Goal: Task Accomplishment & Management: Manage account settings

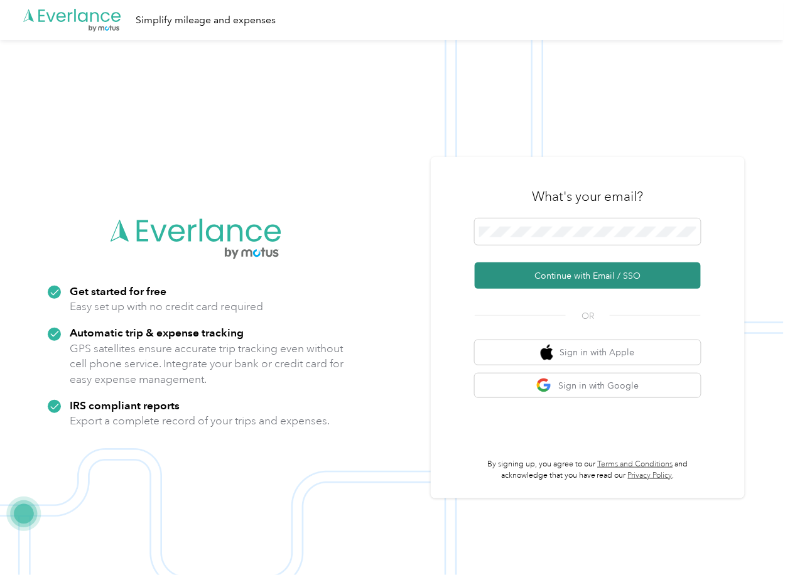
click at [533, 267] on button "Continue with Email / SSO" at bounding box center [588, 276] width 226 height 26
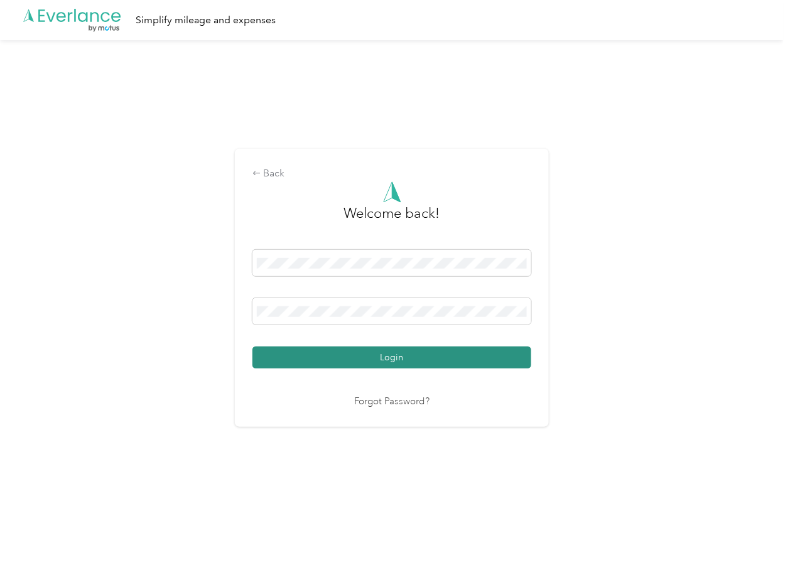
click at [307, 349] on button "Login" at bounding box center [392, 358] width 279 height 22
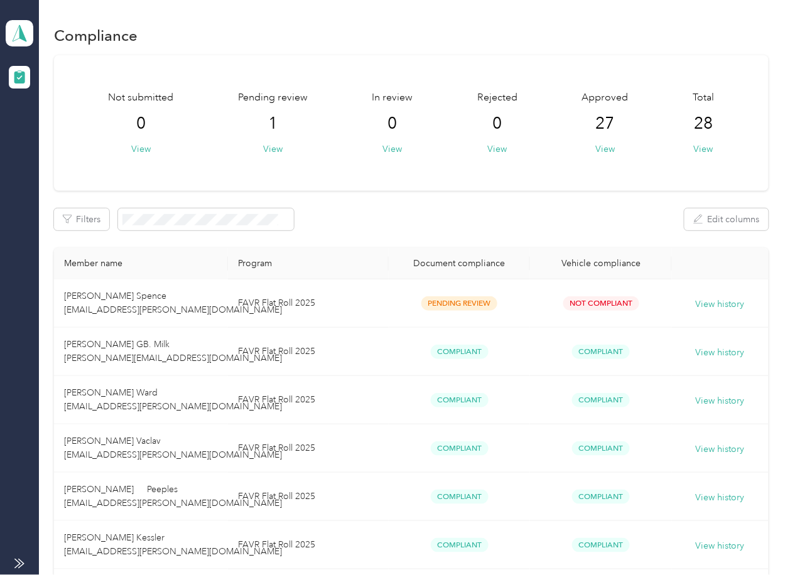
drag, startPoint x: 431, startPoint y: 196, endPoint x: 435, endPoint y: 212, distance: 16.3
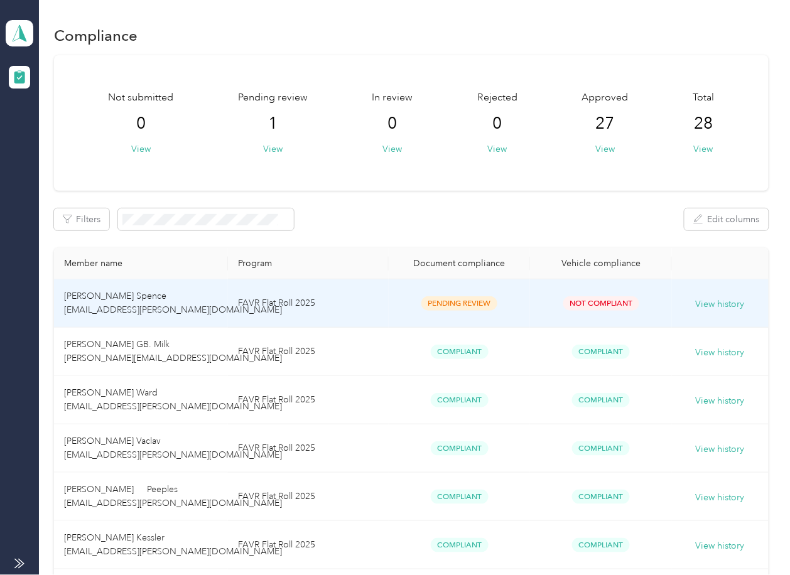
click at [322, 304] on td "FAVR Flat Roll 2025" at bounding box center [308, 304] width 161 height 48
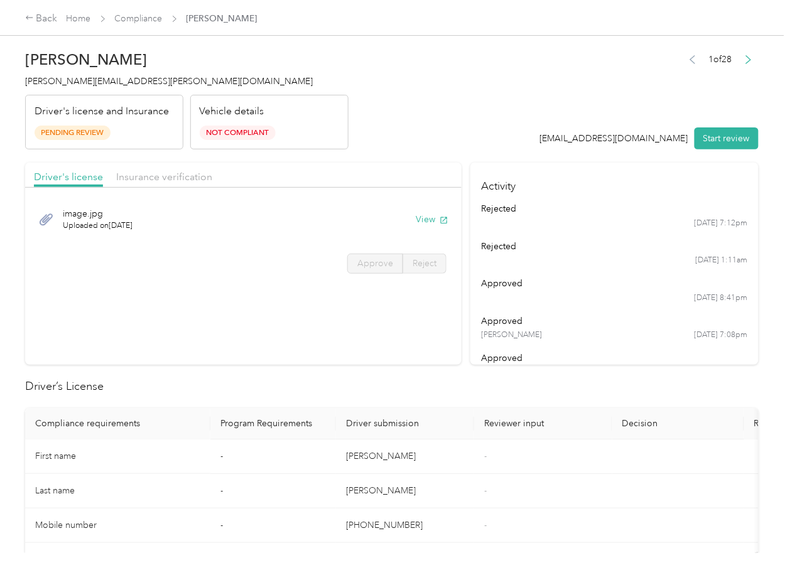
click at [394, 322] on section "Driver's license Insurance verification image.jpg Uploaded on [DATE] View Appro…" at bounding box center [243, 264] width 437 height 202
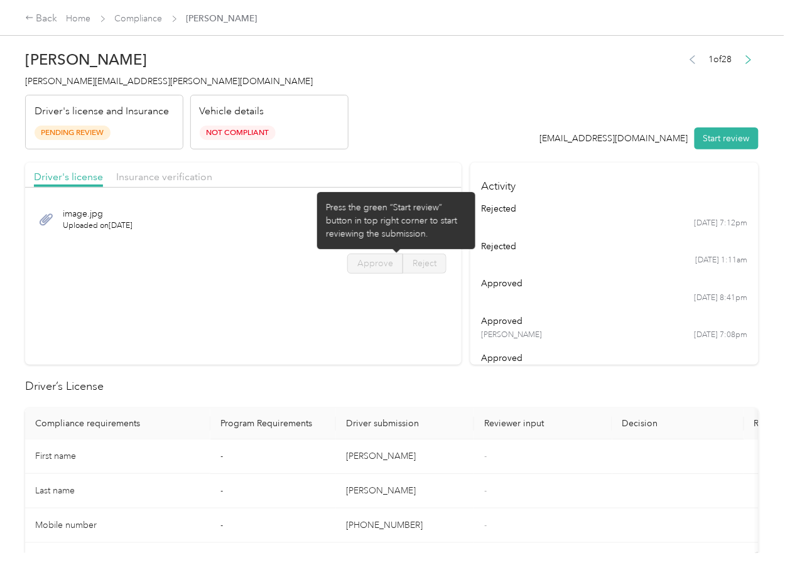
click at [430, 224] on div "Press the green “Start review” button in top right corner to start reviewing th…" at bounding box center [396, 221] width 141 height 40
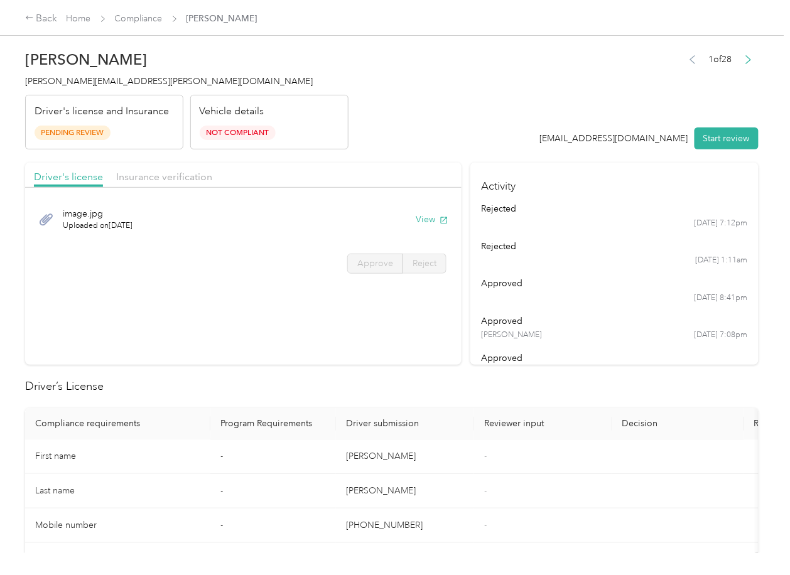
drag, startPoint x: 449, startPoint y: 143, endPoint x: 461, endPoint y: 146, distance: 12.8
click at [449, 143] on header "[PERSON_NAME] Spence [EMAIL_ADDRESS][PERSON_NAME][DOMAIN_NAME] Driver's license…" at bounding box center [392, 97] width 734 height 106
click at [499, 92] on header "[PERSON_NAME] Spence [EMAIL_ADDRESS][PERSON_NAME][DOMAIN_NAME] Driver's license…" at bounding box center [392, 97] width 734 height 106
click at [434, 215] on button "View" at bounding box center [432, 219] width 33 height 13
drag, startPoint x: 433, startPoint y: 126, endPoint x: 216, endPoint y: 166, distance: 221.1
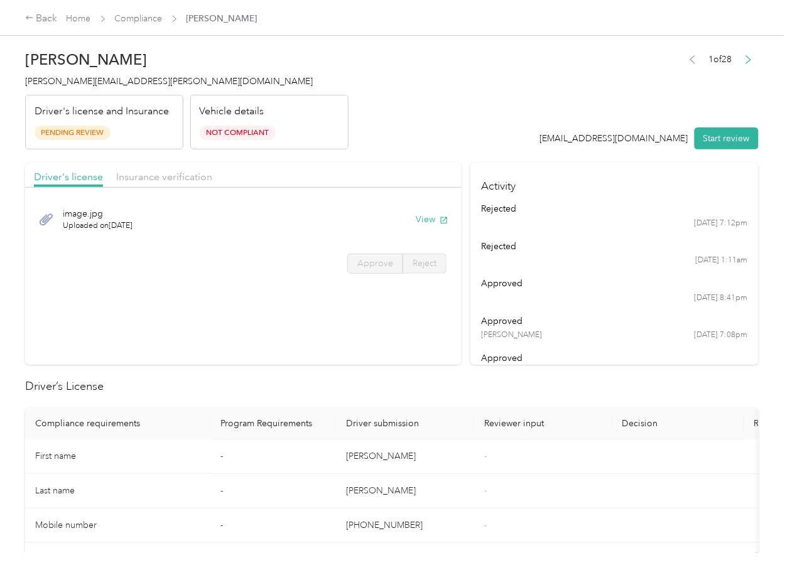
click at [433, 125] on header "[PERSON_NAME] Spence [EMAIL_ADDRESS][PERSON_NAME][DOMAIN_NAME] Driver's license…" at bounding box center [392, 97] width 734 height 106
click at [144, 178] on span "Insurance verification" at bounding box center [164, 177] width 96 height 12
drag, startPoint x: 172, startPoint y: 172, endPoint x: 180, endPoint y: 180, distance: 11.1
click at [172, 172] on span "Insurance verification" at bounding box center [164, 177] width 96 height 12
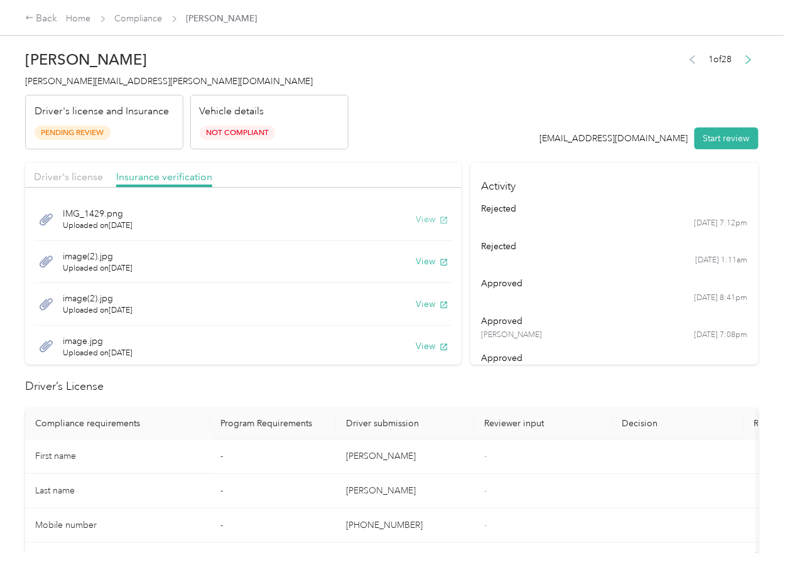
click at [416, 220] on button "View" at bounding box center [432, 219] width 33 height 13
click at [416, 258] on button "View" at bounding box center [432, 261] width 33 height 13
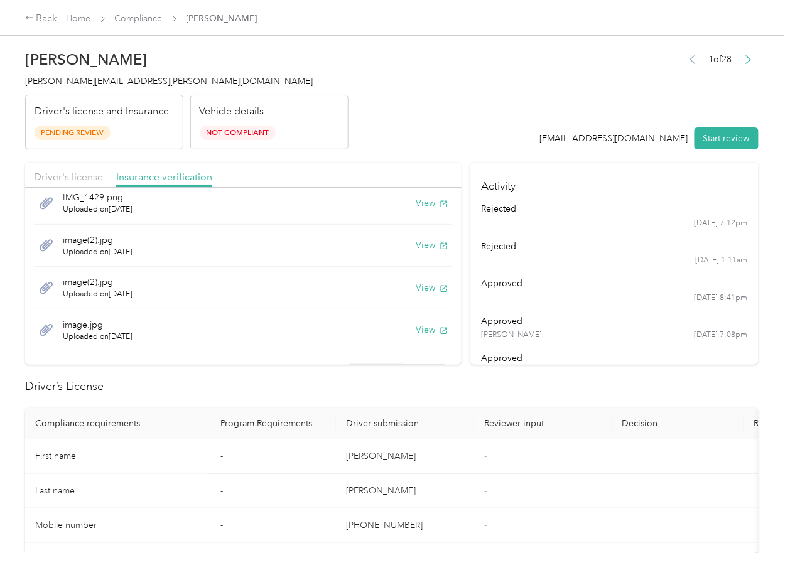
scroll to position [23, 0]
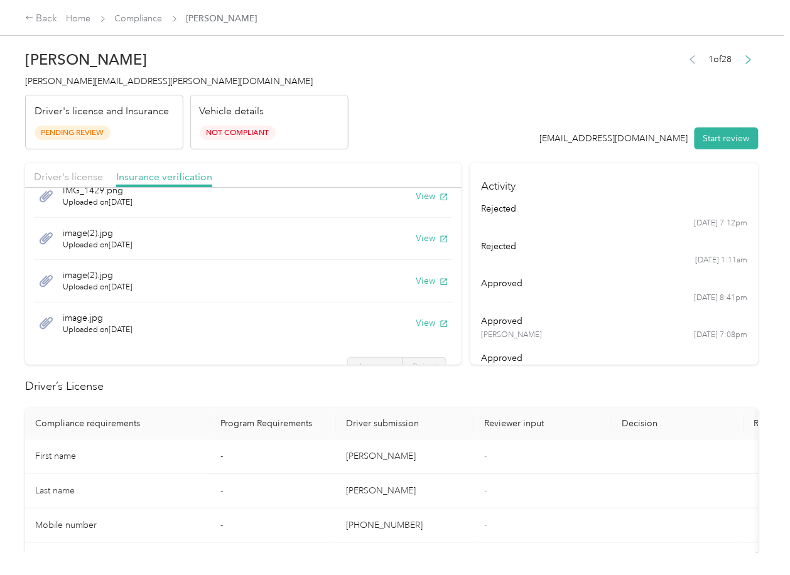
click at [416, 287] on button "View" at bounding box center [432, 281] width 33 height 13
click at [416, 321] on button "View" at bounding box center [432, 323] width 33 height 13
click at [721, 144] on button "Start review" at bounding box center [727, 139] width 64 height 22
click at [82, 167] on div "Driver's license Insurance verification" at bounding box center [243, 175] width 437 height 25
click at [79, 171] on span "Driver's license" at bounding box center [68, 177] width 69 height 12
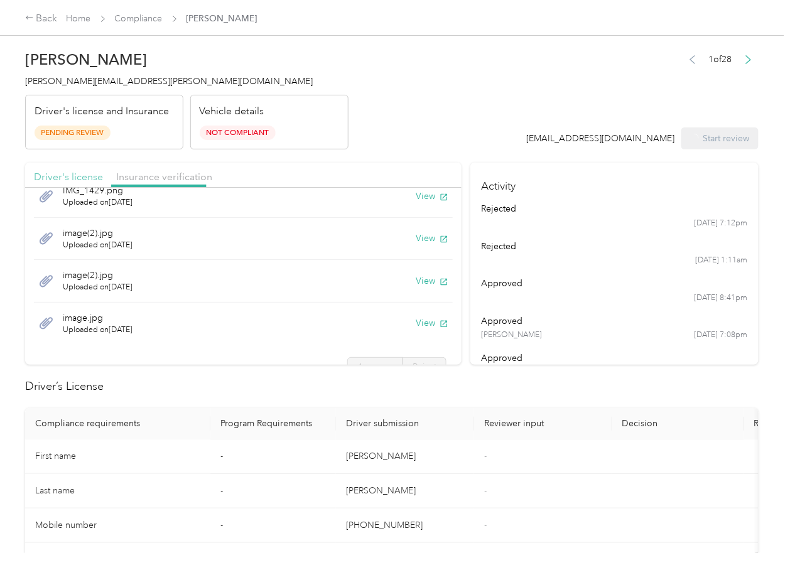
click at [79, 171] on span "Driver's license" at bounding box center [68, 177] width 69 height 12
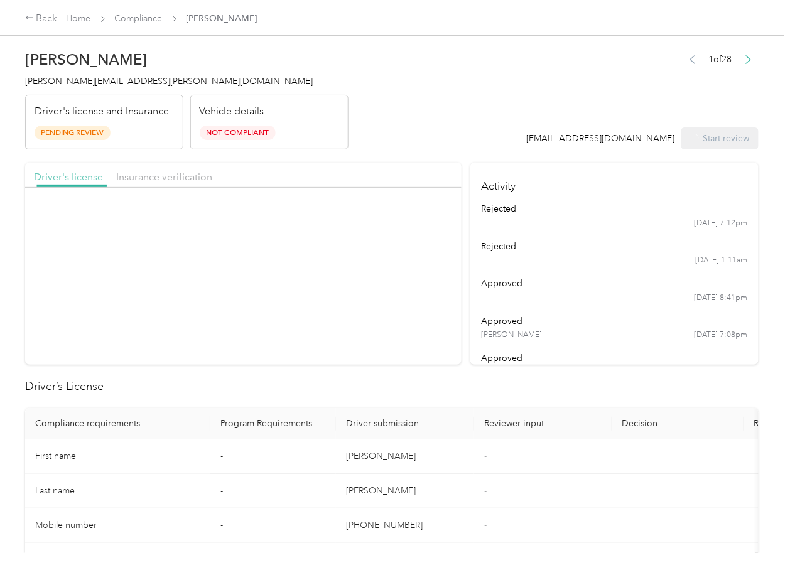
scroll to position [0, 0]
click at [79, 172] on span "Driver's license" at bounding box center [68, 177] width 69 height 12
click at [368, 256] on label "Approve" at bounding box center [375, 264] width 56 height 20
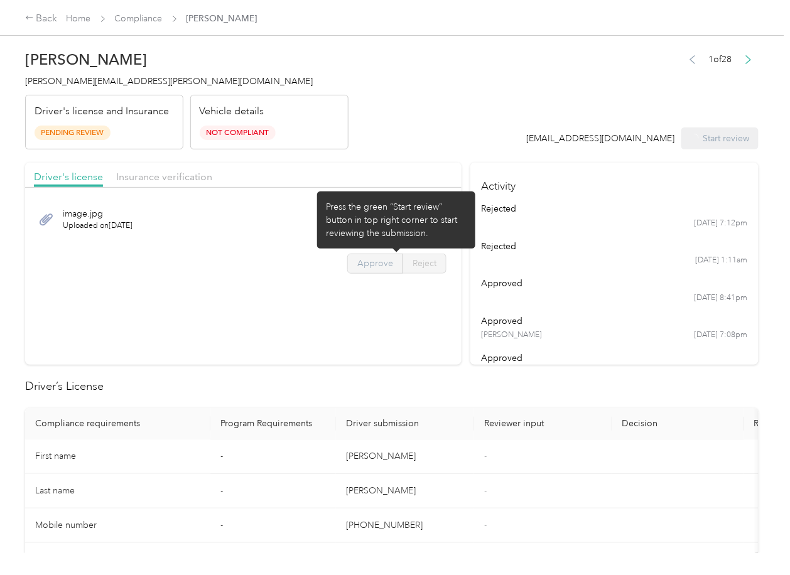
click at [374, 266] on span "Approve" at bounding box center [375, 263] width 36 height 11
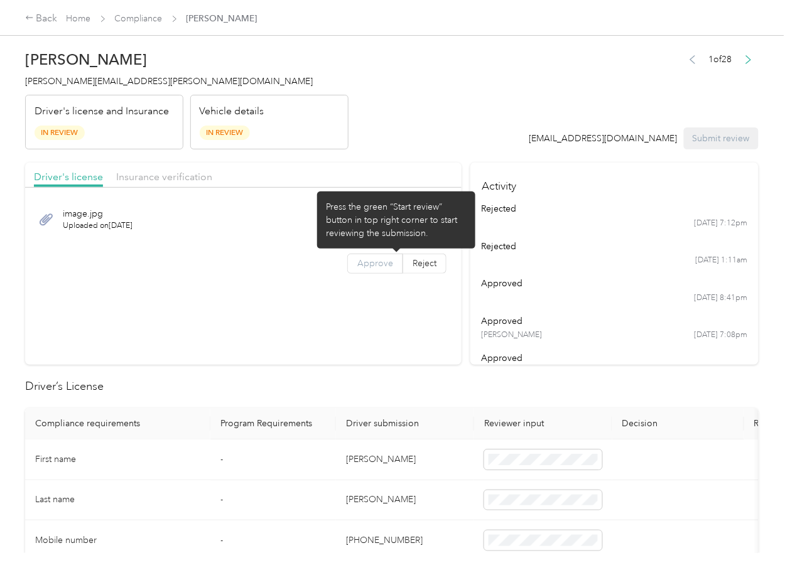
click at [358, 264] on span "Approve" at bounding box center [375, 263] width 36 height 11
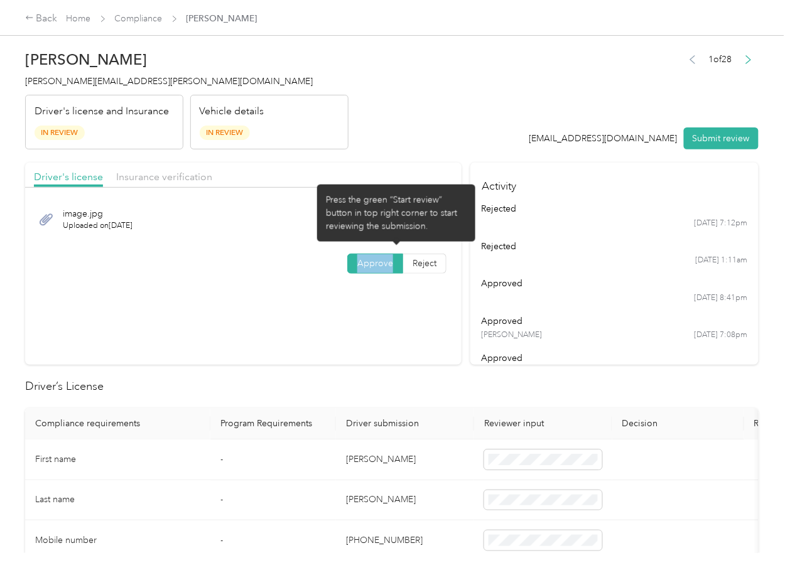
click at [168, 170] on div "Insurance verification" at bounding box center [164, 178] width 96 height 16
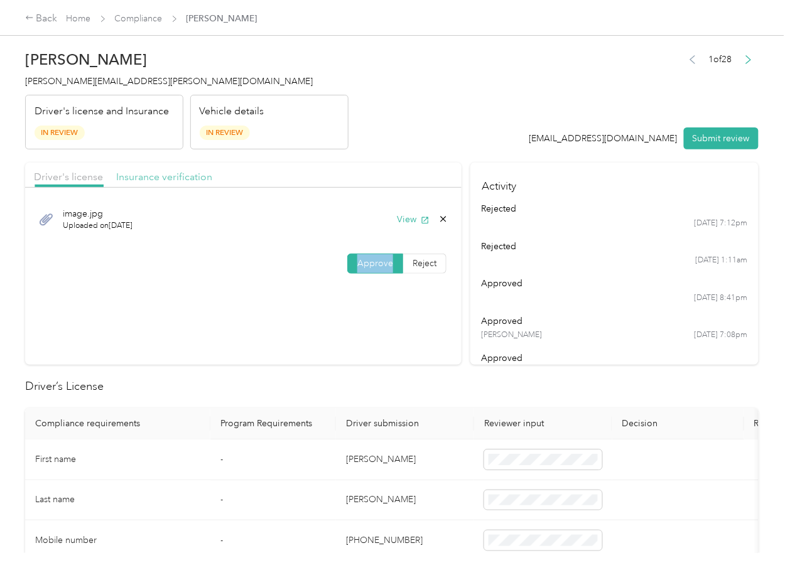
click at [146, 174] on span "Insurance verification" at bounding box center [164, 177] width 96 height 12
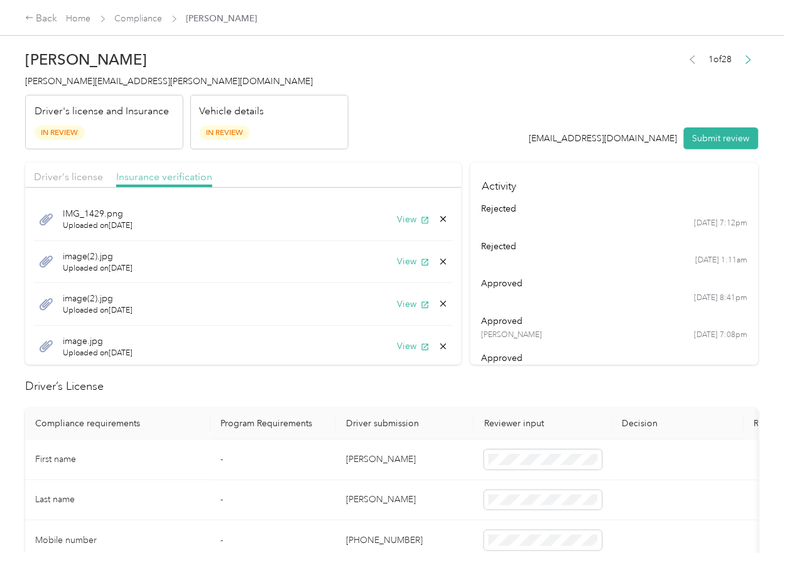
click at [146, 174] on span "Insurance verification" at bounding box center [164, 177] width 96 height 12
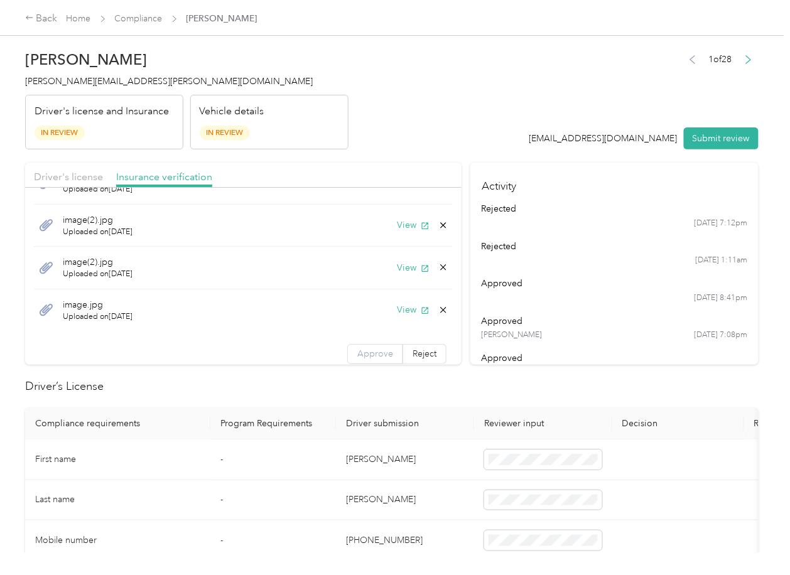
scroll to position [45, 0]
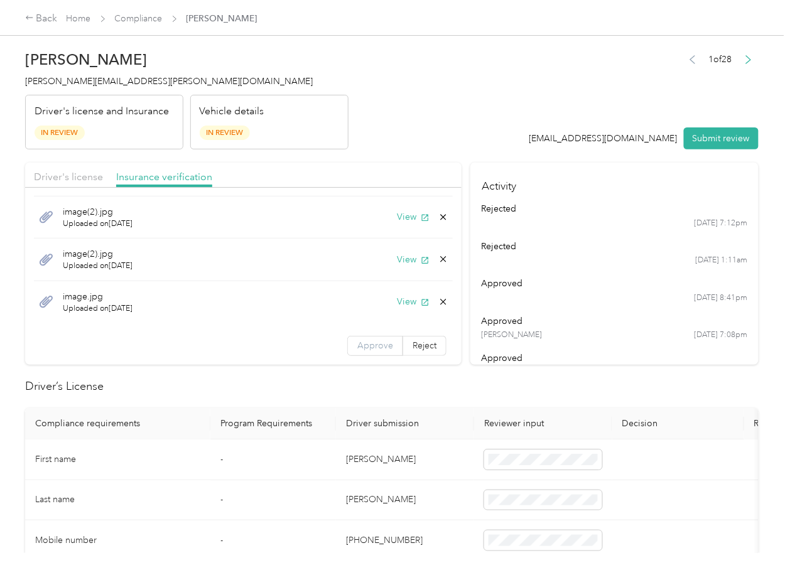
click at [367, 347] on span "Approve" at bounding box center [375, 346] width 36 height 11
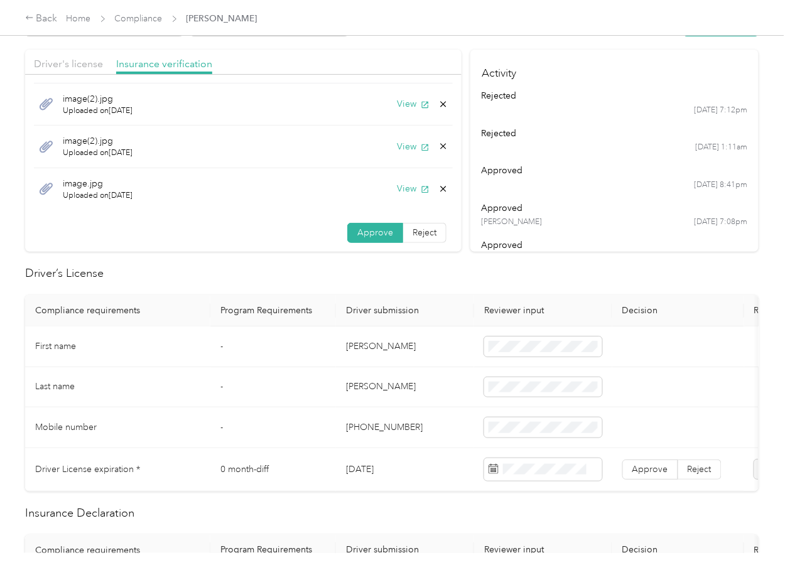
scroll to position [251, 0]
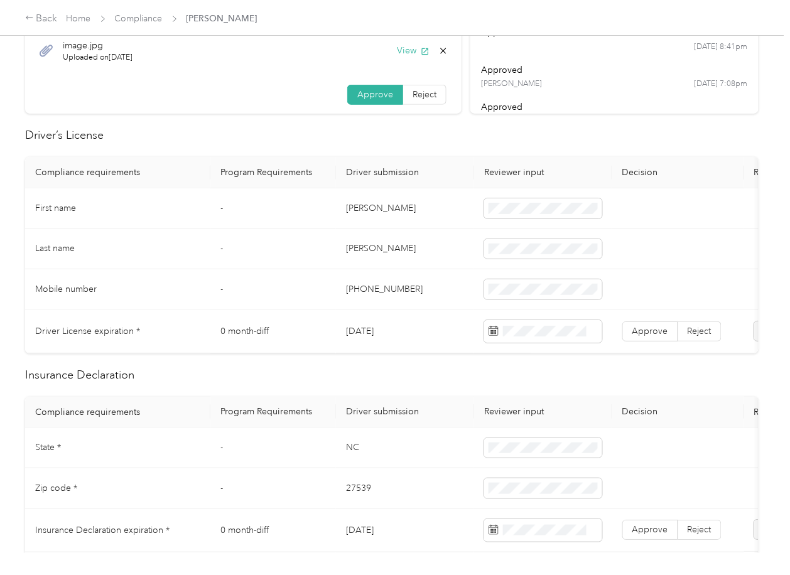
click at [364, 330] on td "[DATE]" at bounding box center [405, 331] width 138 height 43
copy td "[DATE]"
click at [548, 338] on span at bounding box center [543, 331] width 118 height 23
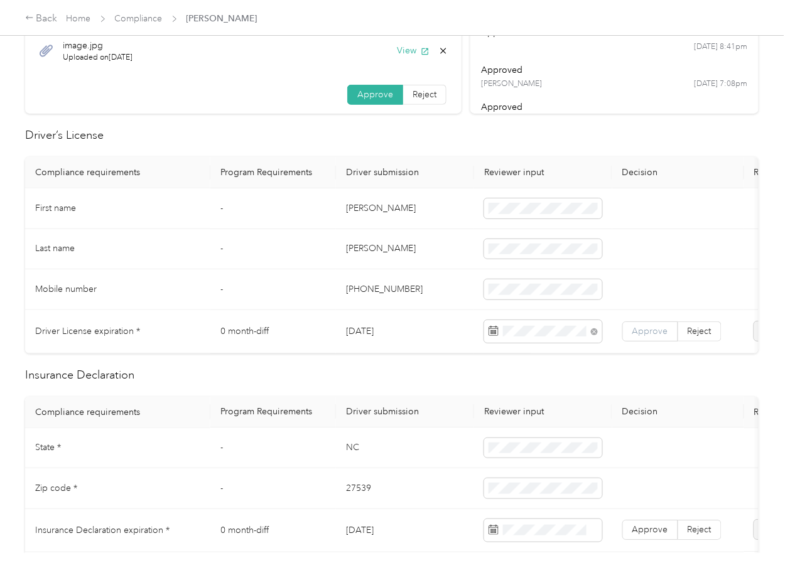
click at [654, 333] on span "Approve" at bounding box center [651, 331] width 36 height 11
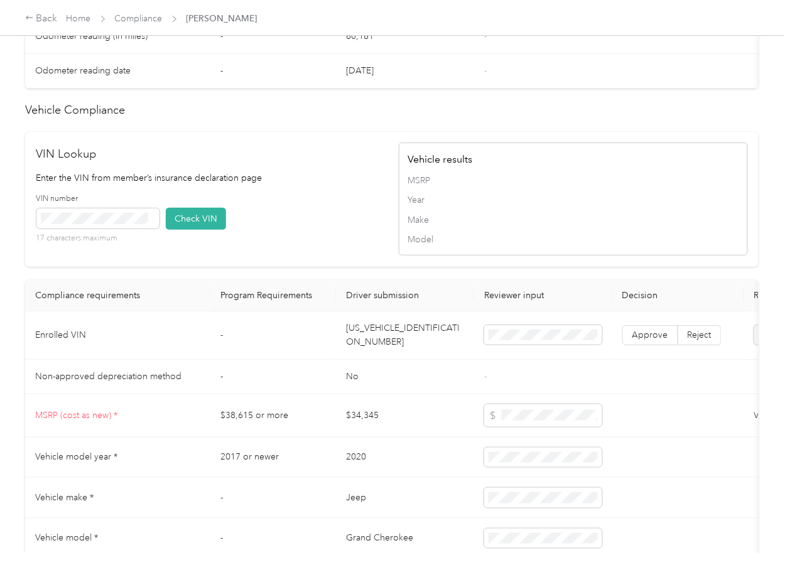
scroll to position [1089, 0]
click at [379, 348] on td "[US_VEHICLE_IDENTIFICATION_NUMBER]" at bounding box center [405, 335] width 138 height 48
copy td "[US_VEHICLE_IDENTIFICATION_NUMBER]"
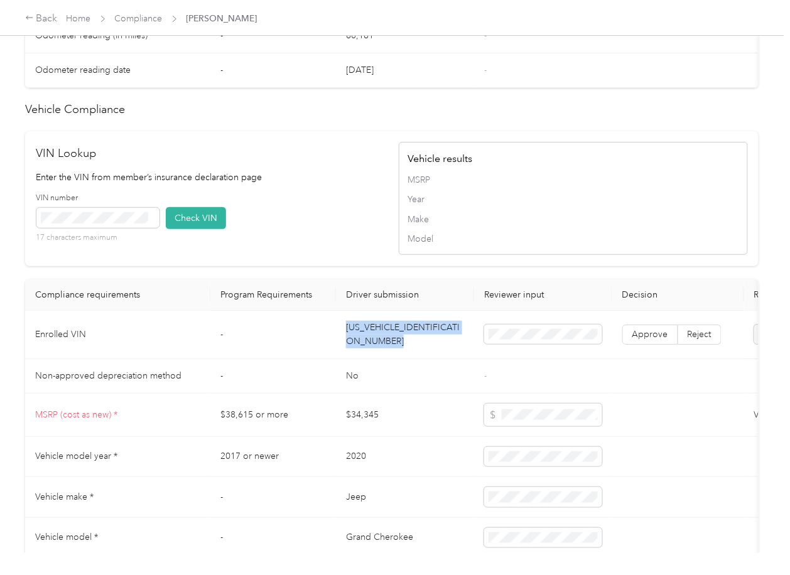
click at [306, 194] on div "VIN Lookup Enter the VIN from member’s insurance declaration page VIN number 17…" at bounding box center [210, 198] width 349 height 107
click at [183, 229] on button "Check VIN" at bounding box center [196, 218] width 60 height 22
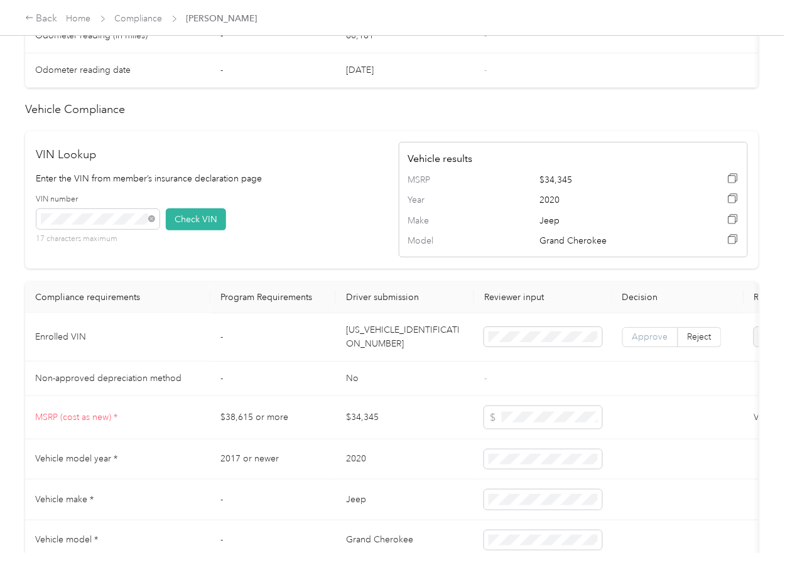
click at [667, 347] on label "Approve" at bounding box center [651, 337] width 56 height 20
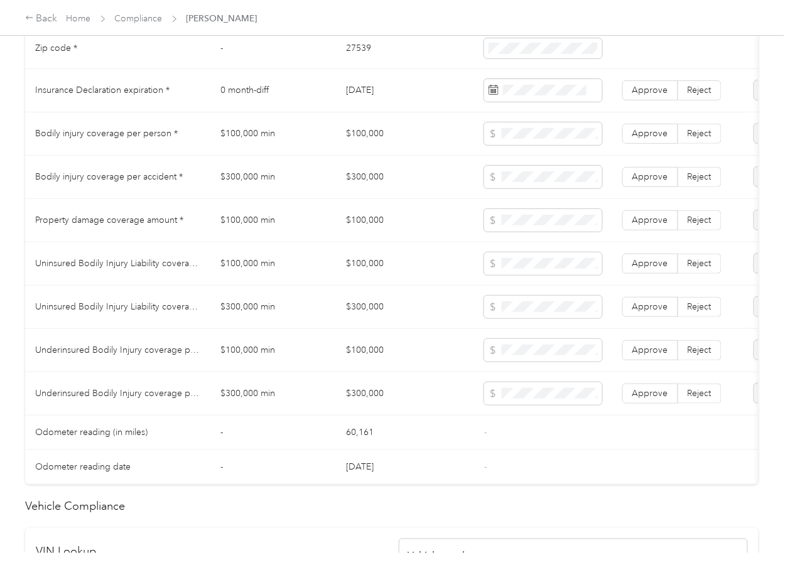
scroll to position [670, 0]
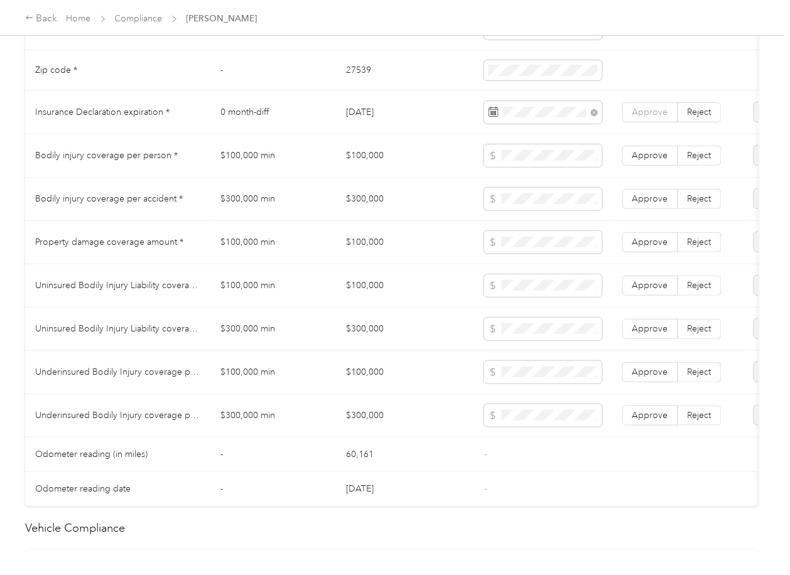
click at [640, 117] on span "Approve" at bounding box center [651, 112] width 36 height 11
click at [348, 351] on td "$300,000" at bounding box center [405, 329] width 138 height 43
drag, startPoint x: 699, startPoint y: 431, endPoint x: 697, endPoint y: 395, distance: 35.8
click at [699, 421] on span "Reject" at bounding box center [700, 415] width 24 height 11
click at [697, 383] on label "Reject" at bounding box center [700, 373] width 43 height 20
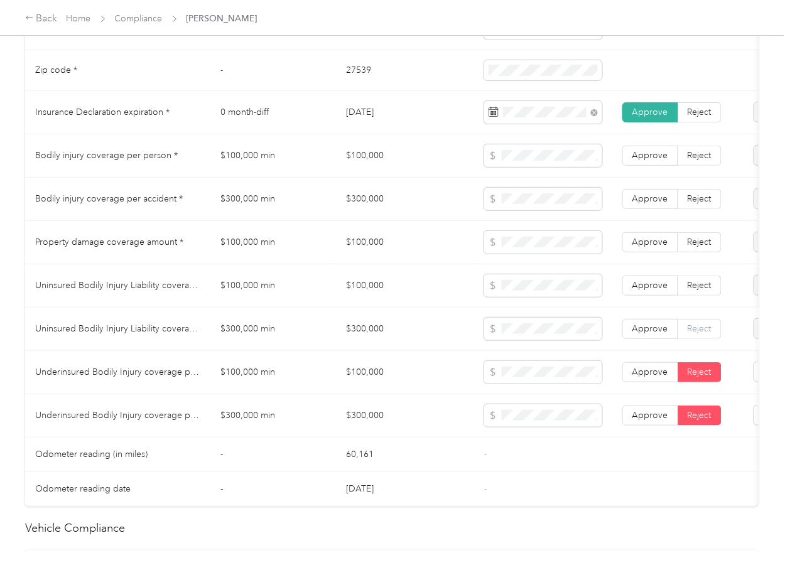
click at [701, 334] on span "Reject" at bounding box center [700, 329] width 24 height 11
click at [694, 288] on label "Reject" at bounding box center [700, 286] width 43 height 20
click at [691, 244] on label "Reject" at bounding box center [700, 242] width 43 height 20
drag, startPoint x: 699, startPoint y: 205, endPoint x: 694, endPoint y: 160, distance: 45.0
click at [699, 204] on label "Reject" at bounding box center [700, 199] width 43 height 20
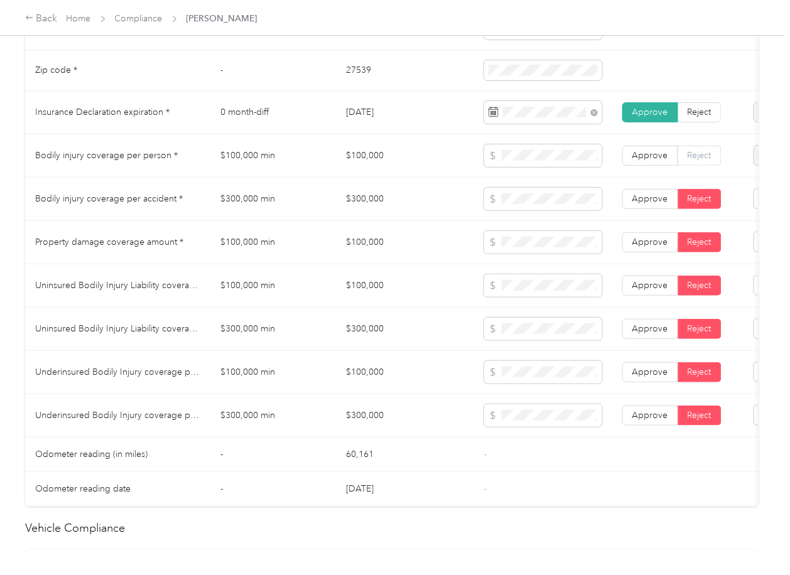
click at [694, 160] on label "Reject" at bounding box center [700, 156] width 43 height 20
drag, startPoint x: 381, startPoint y: 518, endPoint x: 542, endPoint y: 483, distance: 164.6
click at [542, 483] on tr "Odometer reading date - [DATE] -" at bounding box center [468, 489] width 886 height 35
click at [490, 395] on td at bounding box center [543, 372] width 138 height 43
click at [573, 507] on div "Compliance requirements Program Requirements Driver submission Reviewer input D…" at bounding box center [392, 243] width 734 height 528
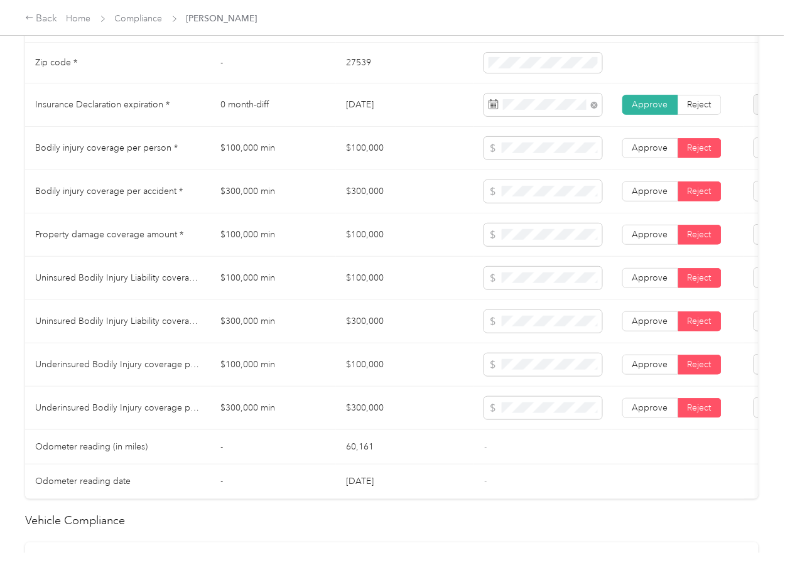
scroll to position [0, 157]
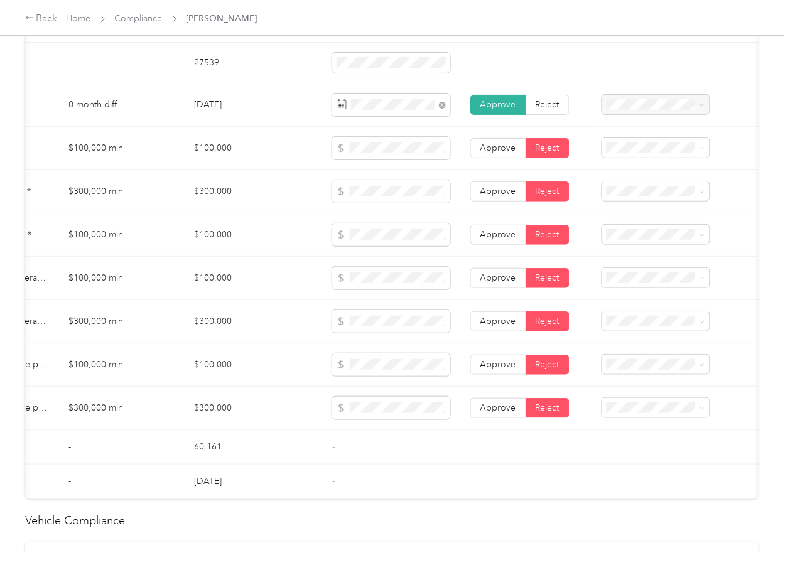
click at [632, 186] on div "Bodily Injury per person is missing from uploaded Insurance Policy doc" at bounding box center [651, 199] width 90 height 53
click at [628, 239] on span "Bodily Injury per accident is missing from uploaded Insurance Policy doc" at bounding box center [647, 242] width 82 height 50
click at [633, 278] on span "Property damage coverage is missing from uploaded Insurance Policy doc" at bounding box center [647, 286] width 82 height 50
click at [643, 322] on span "Uninsured motorist per person is missing from uploaded Insurance Policy doc" at bounding box center [648, 332] width 85 height 50
click at [650, 378] on span "Uninsured motorist per accident is missing from uploaded Insurance Policy doc" at bounding box center [646, 381] width 80 height 63
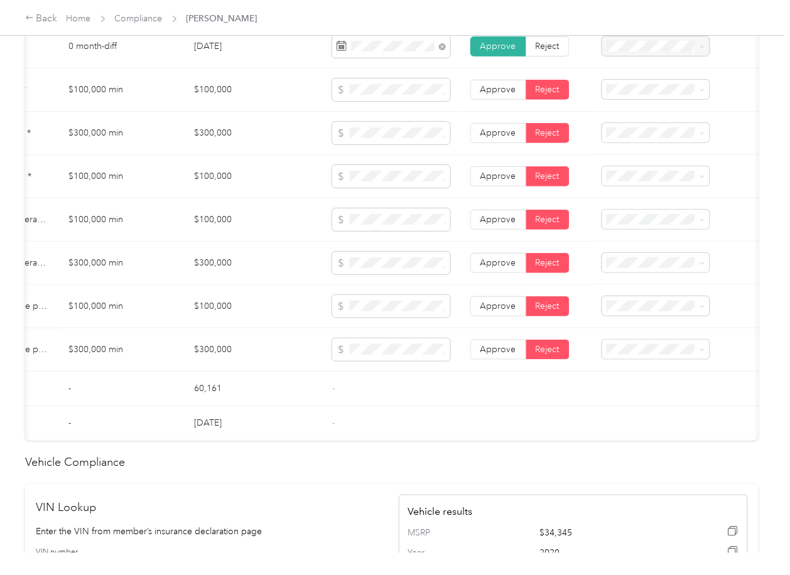
scroll to position [845, 0]
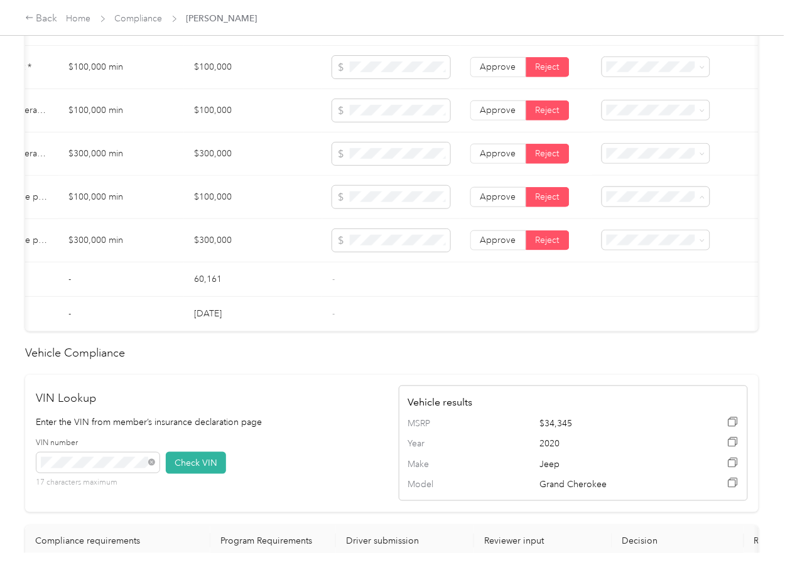
click at [646, 248] on div "Underinsured motorist per person is missing from uploaded Insurance Policy doc" at bounding box center [651, 257] width 90 height 66
click at [645, 288] on td at bounding box center [675, 280] width 166 height 35
click at [648, 284] on span "Underinsured motorist per accident is missing from uploaded Insurance Policy doc" at bounding box center [648, 301] width 85 height 63
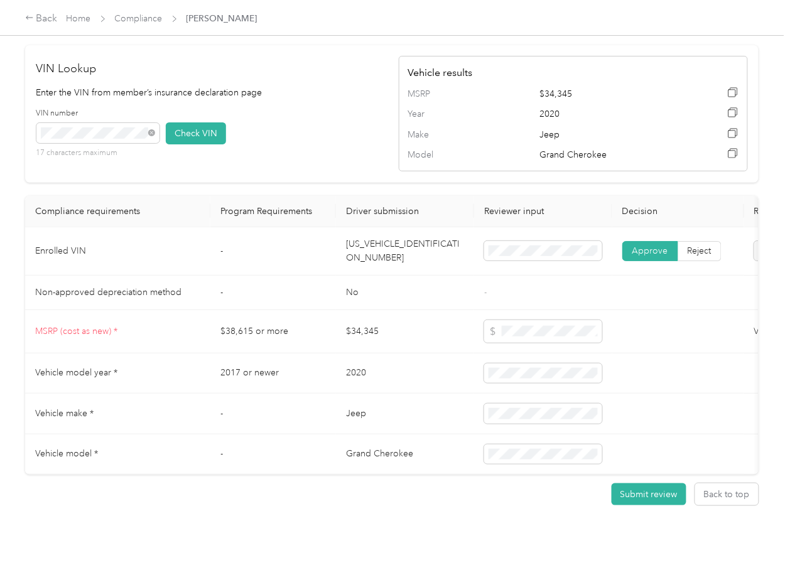
scroll to position [1180, 0]
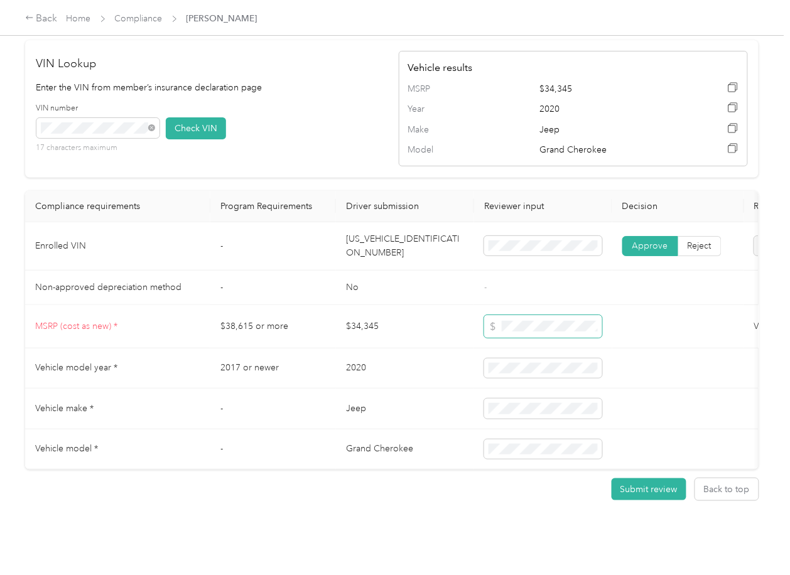
click at [621, 349] on tr "MSRP (cost as new) * $38,615 or more $34,345 Vehicle cost as new (MSRP) is belo…" at bounding box center [468, 326] width 886 height 43
click at [465, 349] on td "$34,345" at bounding box center [405, 326] width 138 height 43
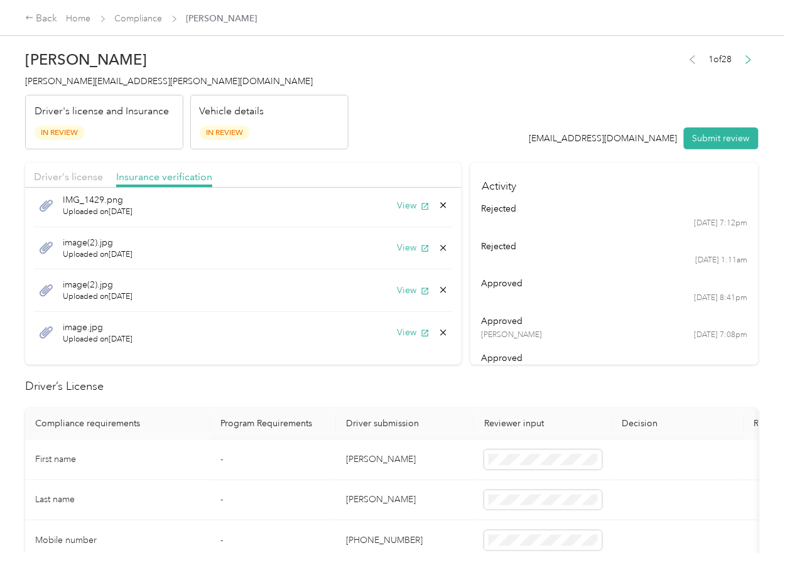
scroll to position [0, 0]
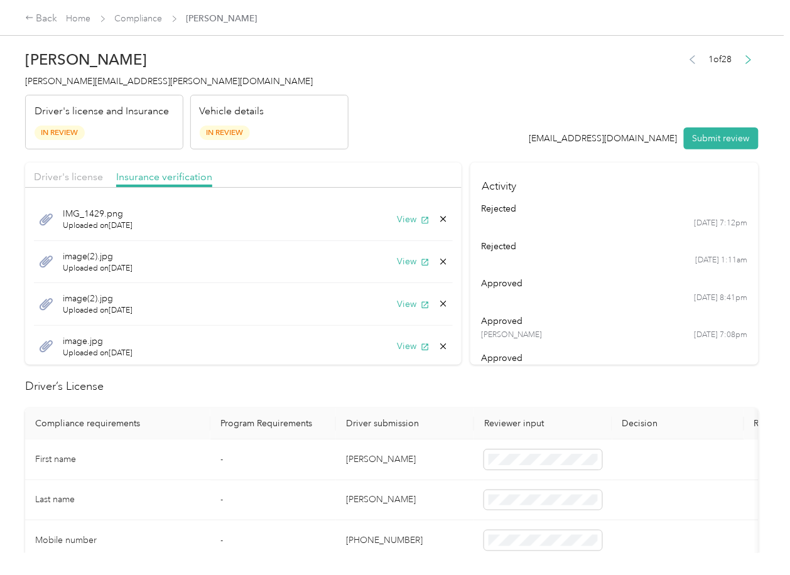
click at [79, 183] on div "Driver's license" at bounding box center [68, 178] width 69 height 16
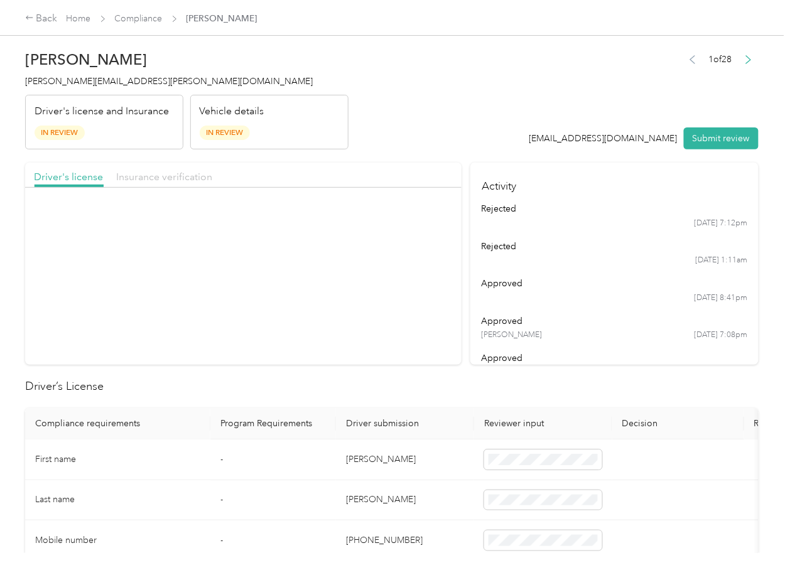
click at [144, 175] on span "Insurance verification" at bounding box center [164, 177] width 96 height 12
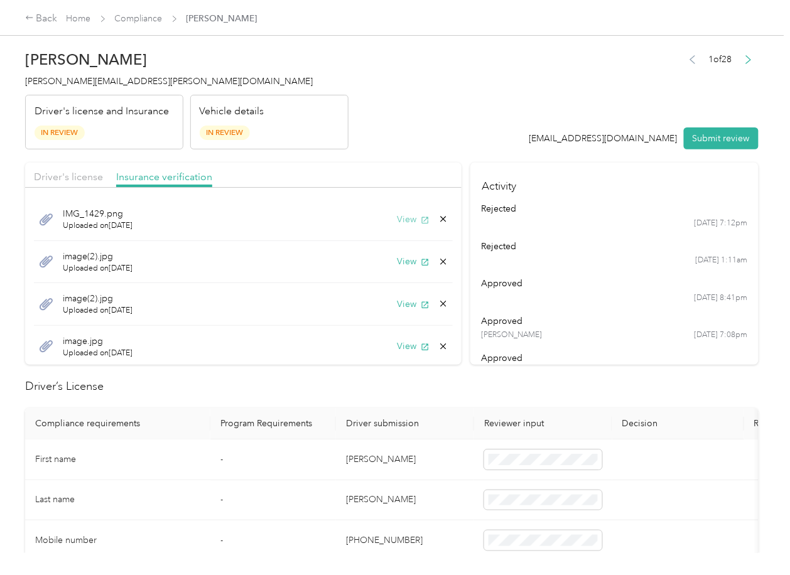
click at [421, 219] on icon "button" at bounding box center [425, 220] width 9 height 9
click at [397, 262] on button "View" at bounding box center [413, 261] width 33 height 13
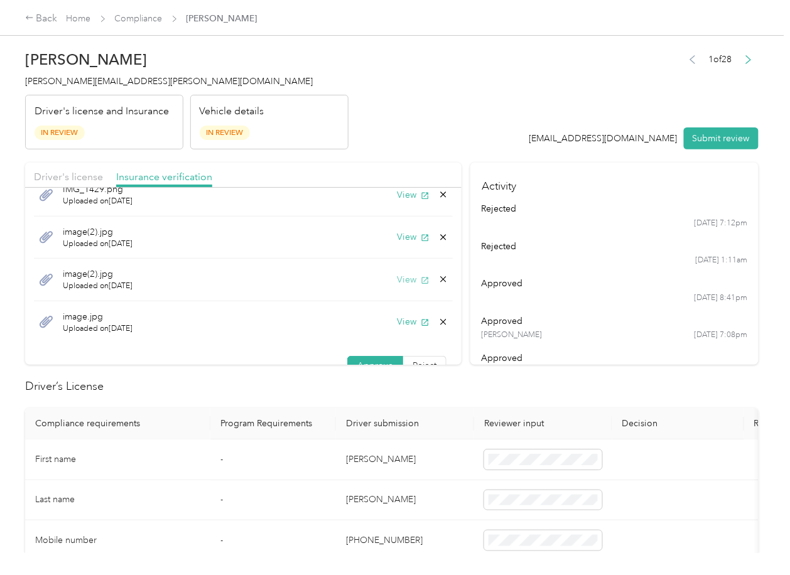
scroll to position [25, 0]
click at [397, 282] on button "View" at bounding box center [413, 279] width 33 height 13
click at [397, 324] on button "View" at bounding box center [413, 321] width 33 height 13
click at [714, 140] on button "Submit review" at bounding box center [721, 139] width 75 height 22
click at [87, 84] on span "[PERSON_NAME][EMAIL_ADDRESS][PERSON_NAME][DOMAIN_NAME]" at bounding box center [169, 81] width 288 height 11
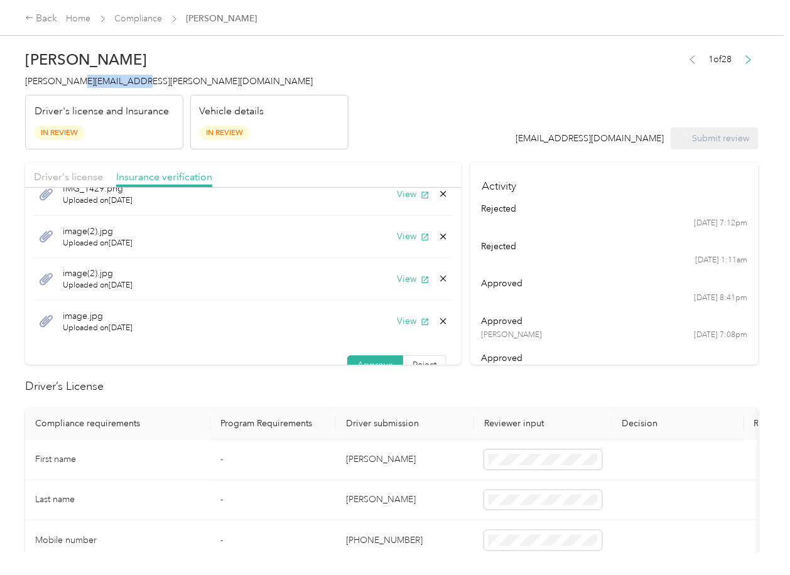
click at [87, 84] on span "[PERSON_NAME][EMAIL_ADDRESS][PERSON_NAME][DOMAIN_NAME]" at bounding box center [169, 81] width 288 height 11
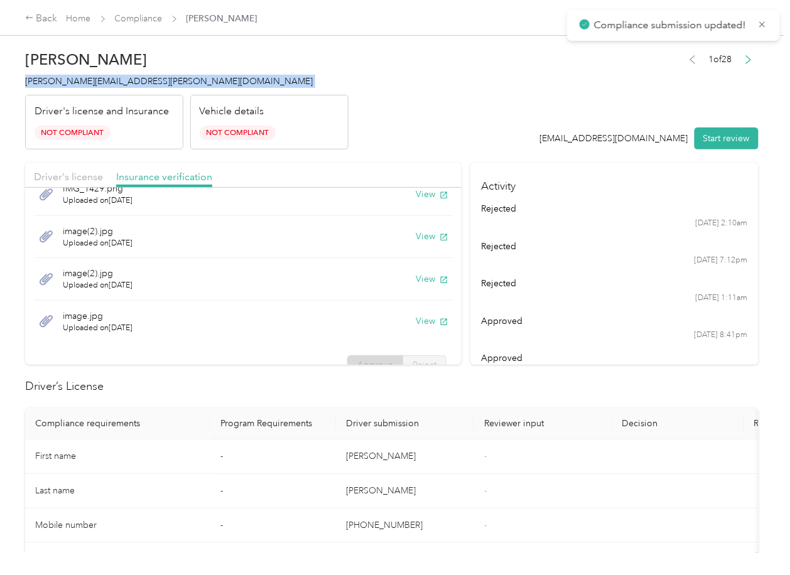
copy span "[PERSON_NAME][EMAIL_ADDRESS][PERSON_NAME][DOMAIN_NAME]"
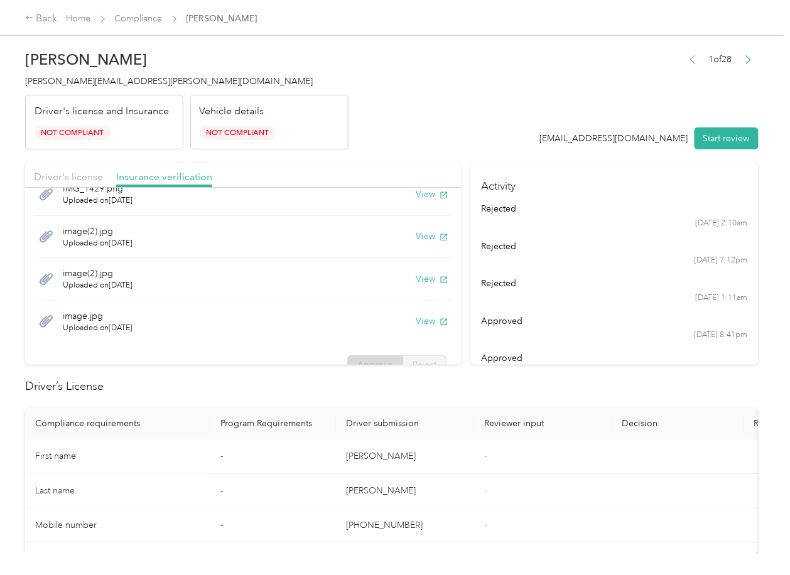
drag, startPoint x: 390, startPoint y: 423, endPoint x: 399, endPoint y: 386, distance: 38.7
click at [391, 423] on th "Driver submission" at bounding box center [405, 423] width 138 height 31
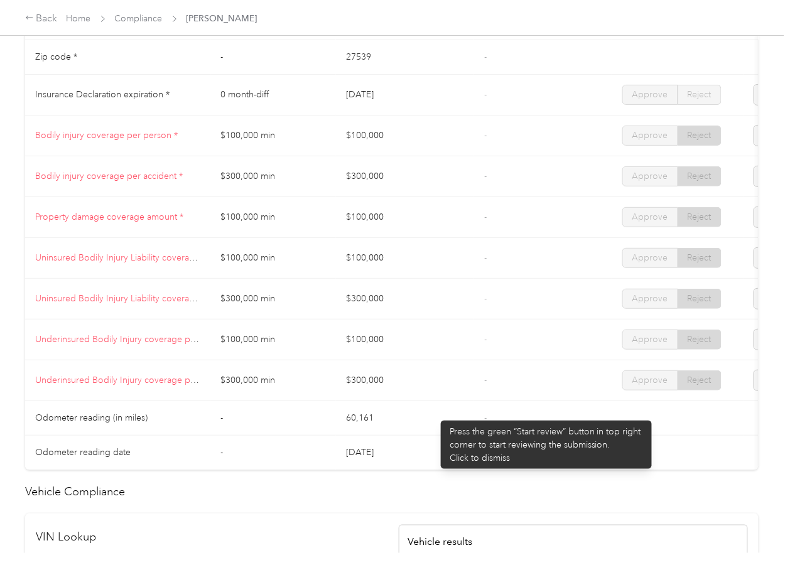
scroll to position [1089, 0]
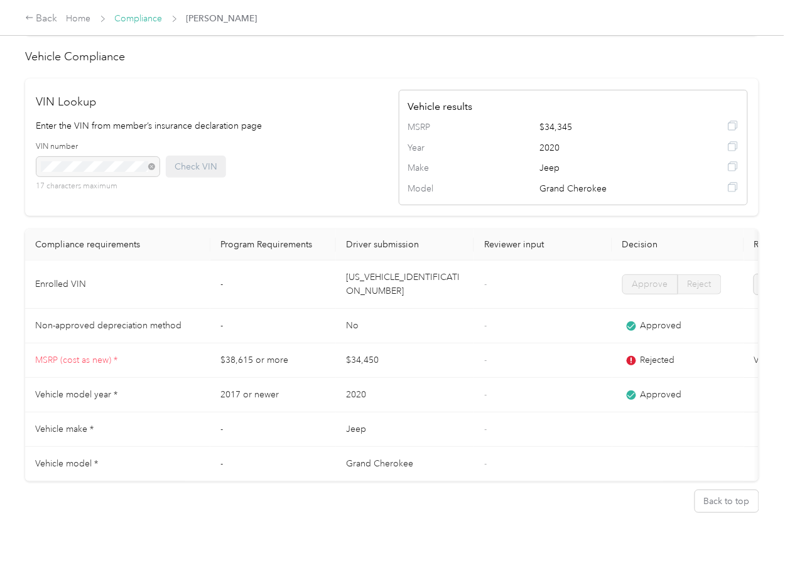
click at [137, 23] on link "Compliance" at bounding box center [139, 18] width 48 height 11
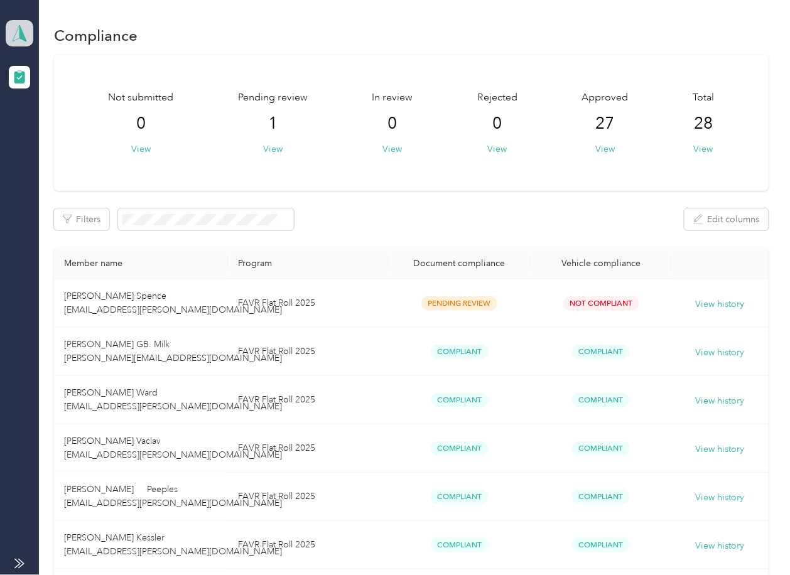
click at [25, 36] on icon at bounding box center [19, 34] width 19 height 18
click at [53, 135] on div "Log out" at bounding box center [40, 131] width 48 height 13
